Goal: Information Seeking & Learning: Learn about a topic

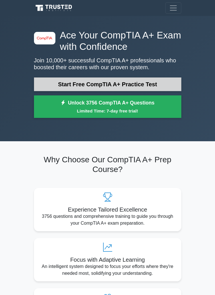
click at [148, 80] on link "Start Free CompTIA A+ Practice Test" at bounding box center [107, 85] width 147 height 14
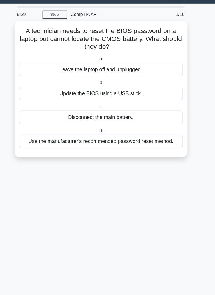
click at [166, 139] on div "Use the manufacturer's recommended password reset method." at bounding box center [108, 137] width 144 height 12
click at [105, 130] on input "d. Use the manufacturer's recommended password reset method." at bounding box center [105, 128] width 0 height 4
